Goal: Transaction & Acquisition: Subscribe to service/newsletter

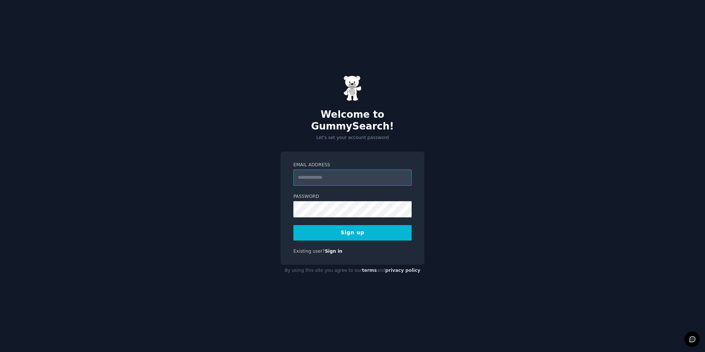
click at [342, 174] on input "Email Address" at bounding box center [352, 177] width 118 height 16
type input "**********"
click at [345, 229] on button "Sign up" at bounding box center [352, 232] width 118 height 15
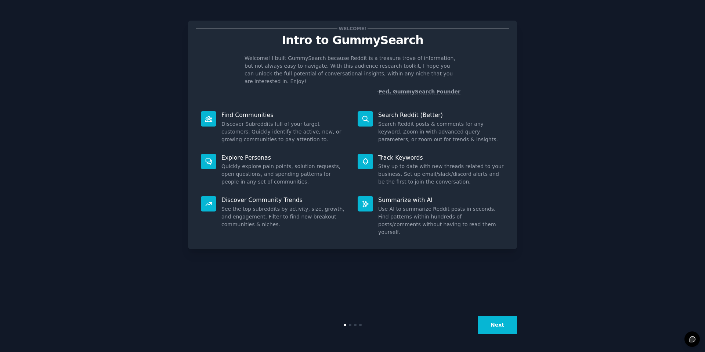
click at [603, 233] on div "Welcome! Intro to GummySearch Welcome! I built GummySearch because Reddit is a …" at bounding box center [352, 175] width 685 height 331
click at [513, 329] on button "Next" at bounding box center [497, 325] width 39 height 18
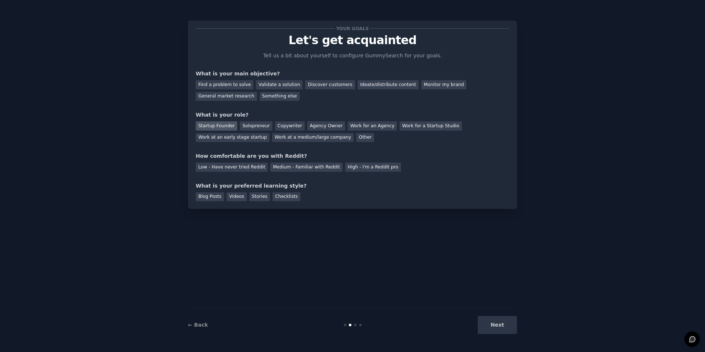
click at [213, 125] on div "Startup Founder" at bounding box center [217, 125] width 42 height 9
click at [248, 126] on div "Solopreneur" at bounding box center [256, 125] width 32 height 9
click at [362, 171] on div "High - I'm a Reddit pro" at bounding box center [373, 166] width 56 height 9
click at [205, 199] on div "Blog Posts" at bounding box center [210, 196] width 28 height 9
click at [233, 201] on div "Your goals Let's get acquainted Tell us a bit about yourself to configure Gummy…" at bounding box center [352, 115] width 329 height 188
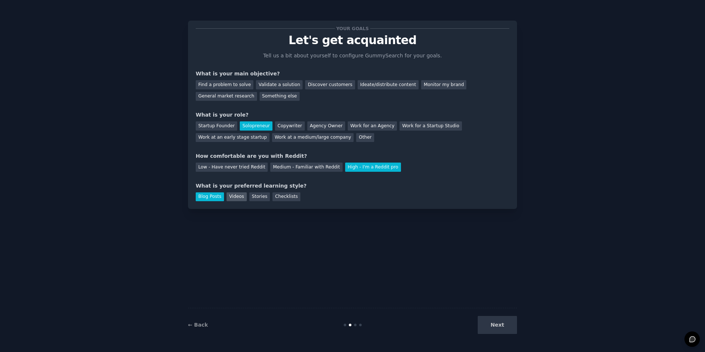
click at [234, 198] on div "Videos" at bounding box center [237, 196] width 20 height 9
click at [257, 92] on div "General market research" at bounding box center [226, 96] width 61 height 9
click at [497, 325] on button "Next" at bounding box center [497, 325] width 39 height 18
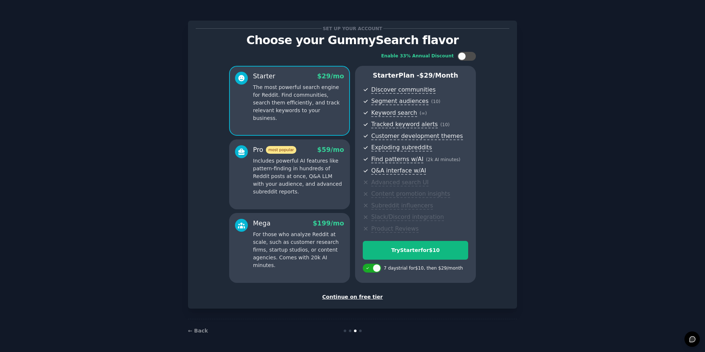
click at [331, 296] on div "Continue on free tier" at bounding box center [353, 297] width 314 height 8
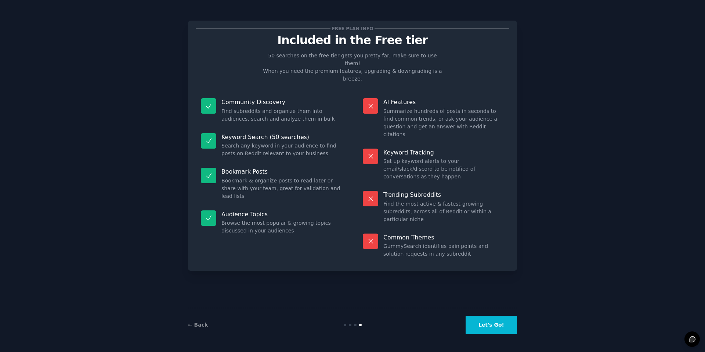
click at [482, 320] on button "Let's Go!" at bounding box center [491, 325] width 51 height 18
